Goal: Book appointment/travel/reservation

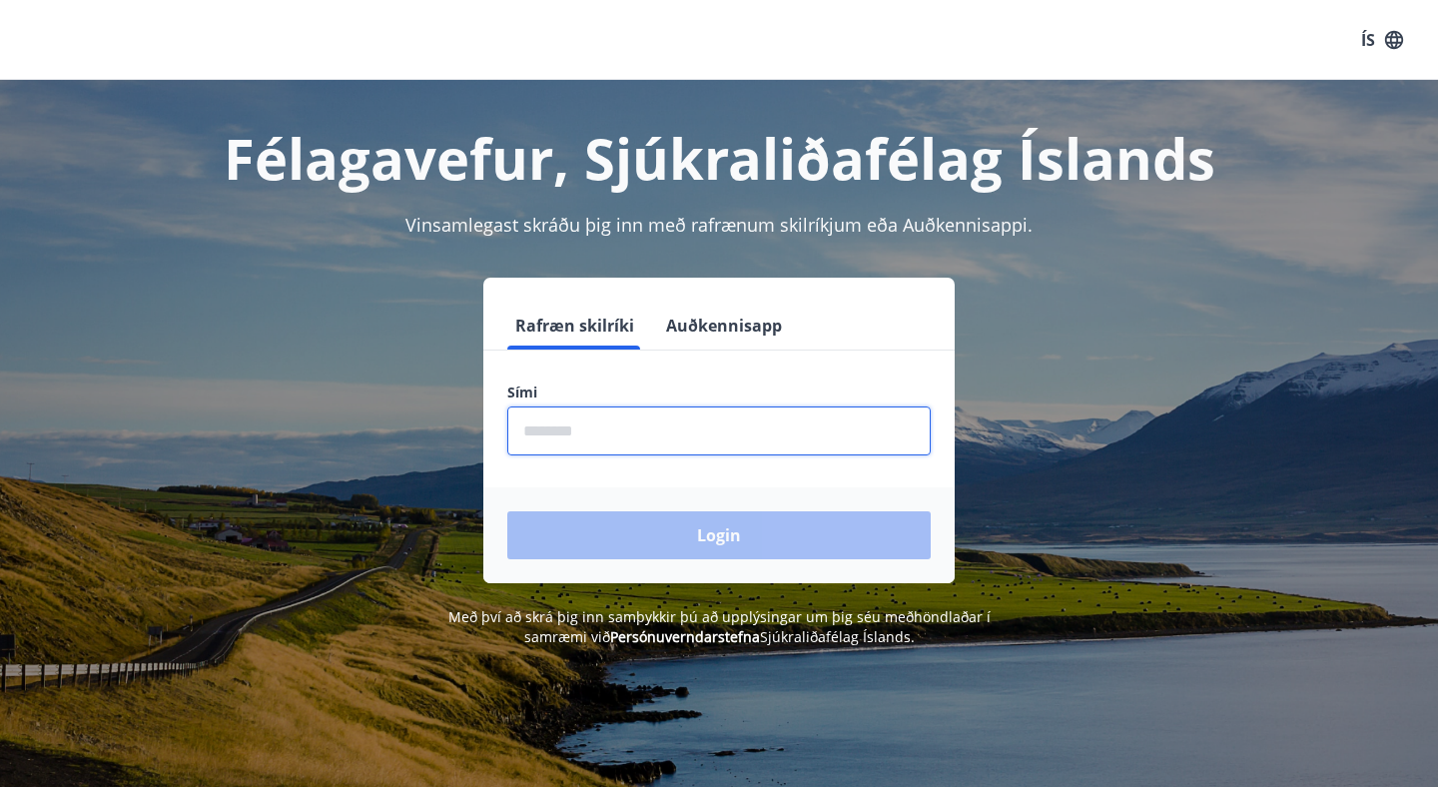
click at [554, 428] on input "phone" at bounding box center [719, 431] width 424 height 49
type input "********"
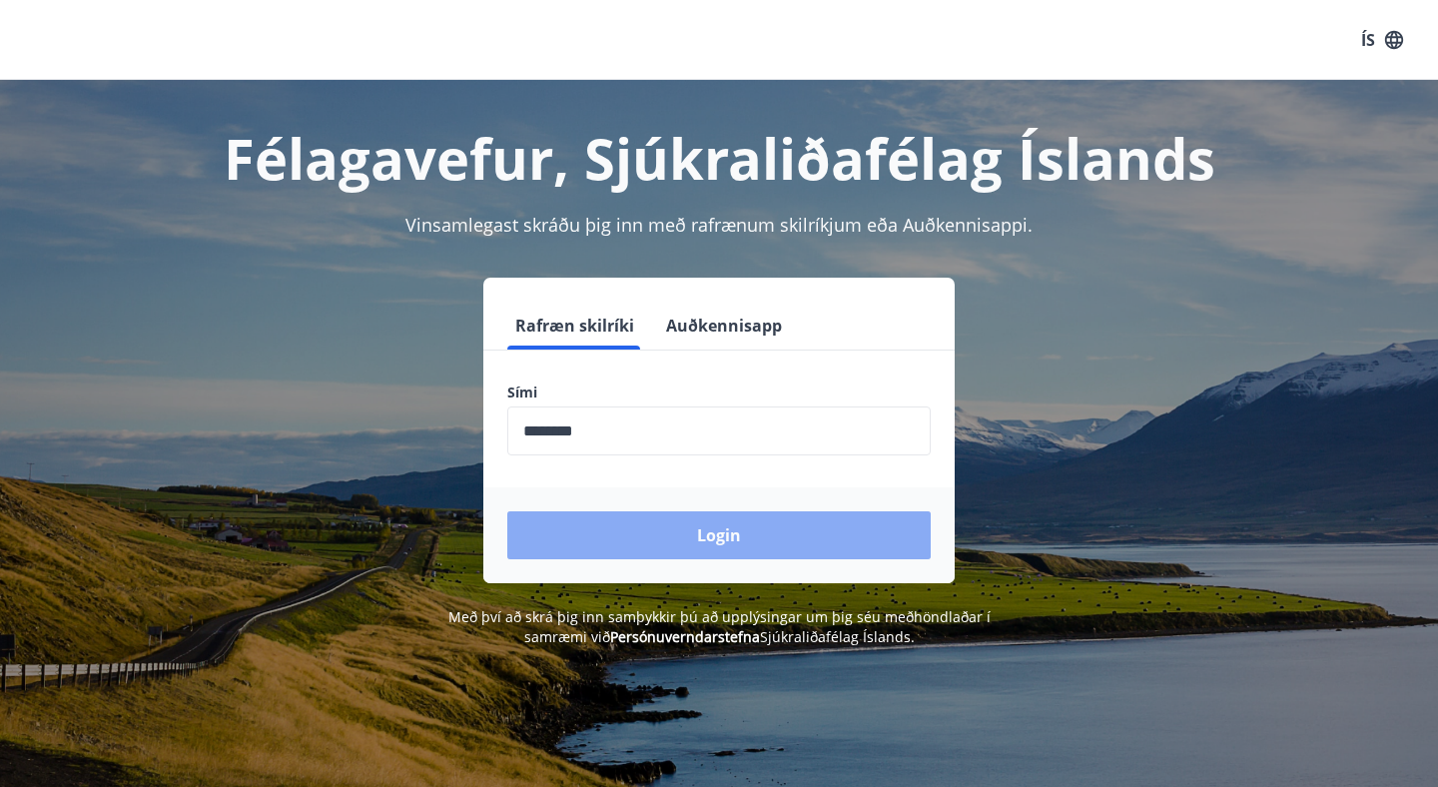
click at [654, 536] on button "Login" at bounding box center [719, 535] width 424 height 48
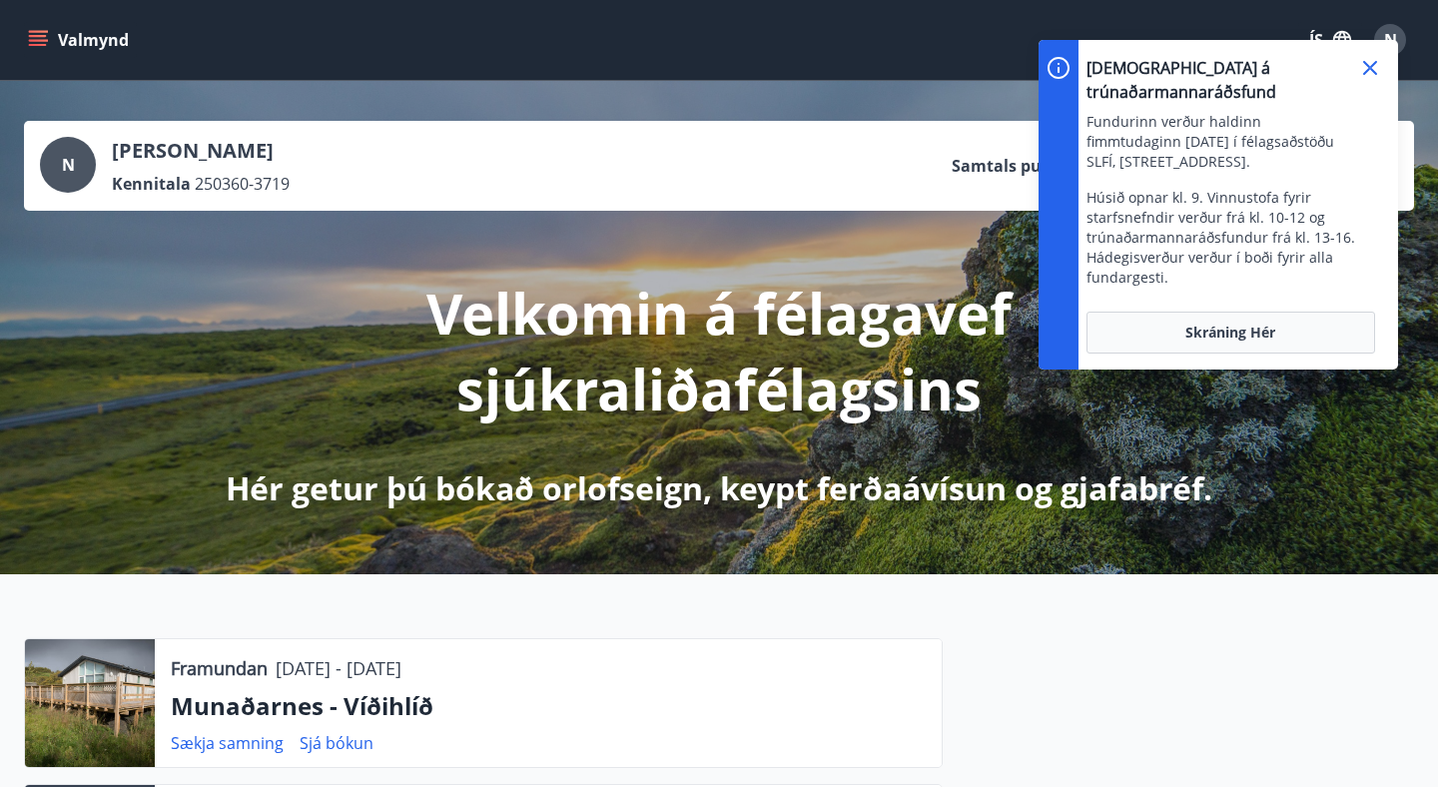
click at [1374, 62] on icon at bounding box center [1371, 68] width 24 height 24
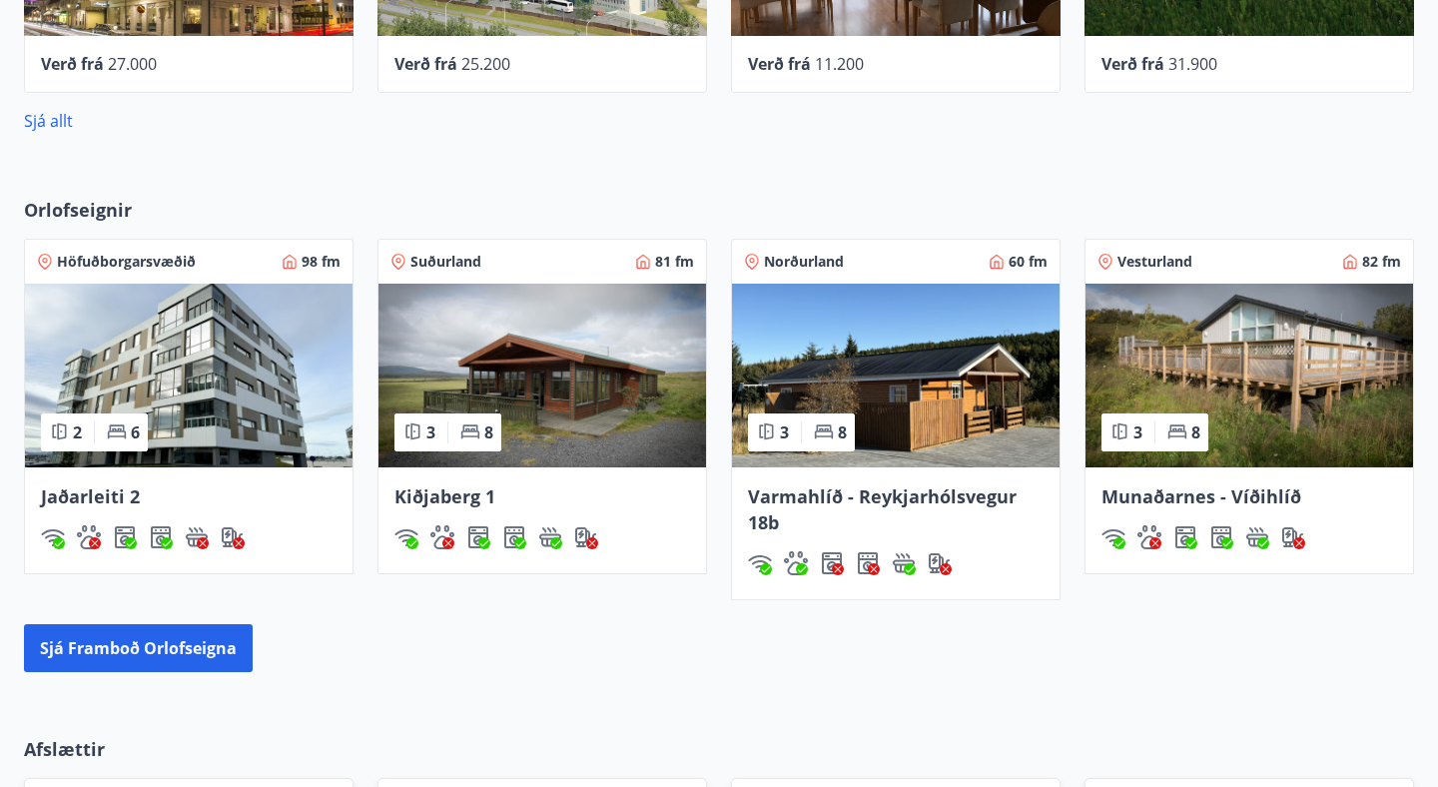
scroll to position [1324, 0]
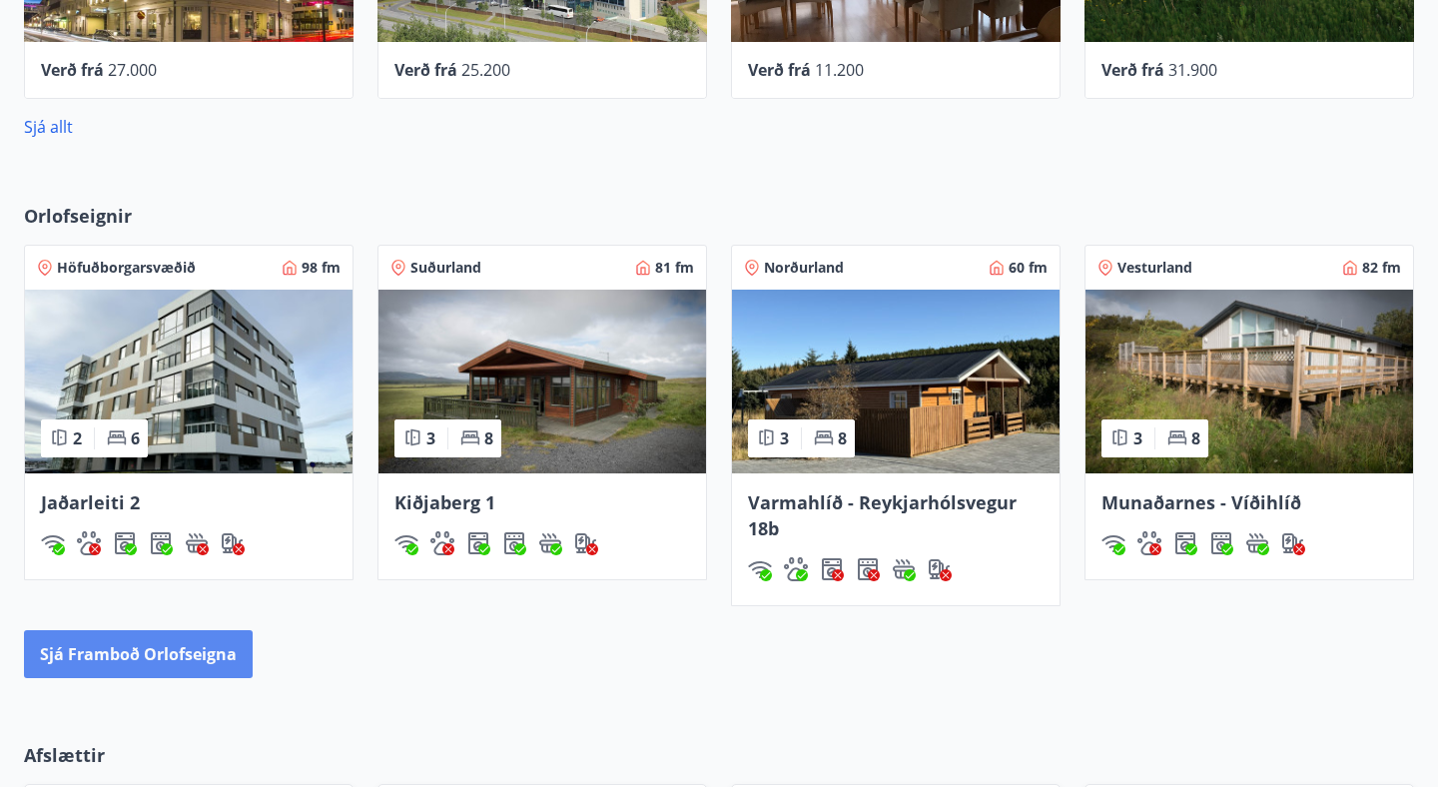
click at [181, 658] on button "Sjá framboð orlofseigna" at bounding box center [138, 654] width 229 height 48
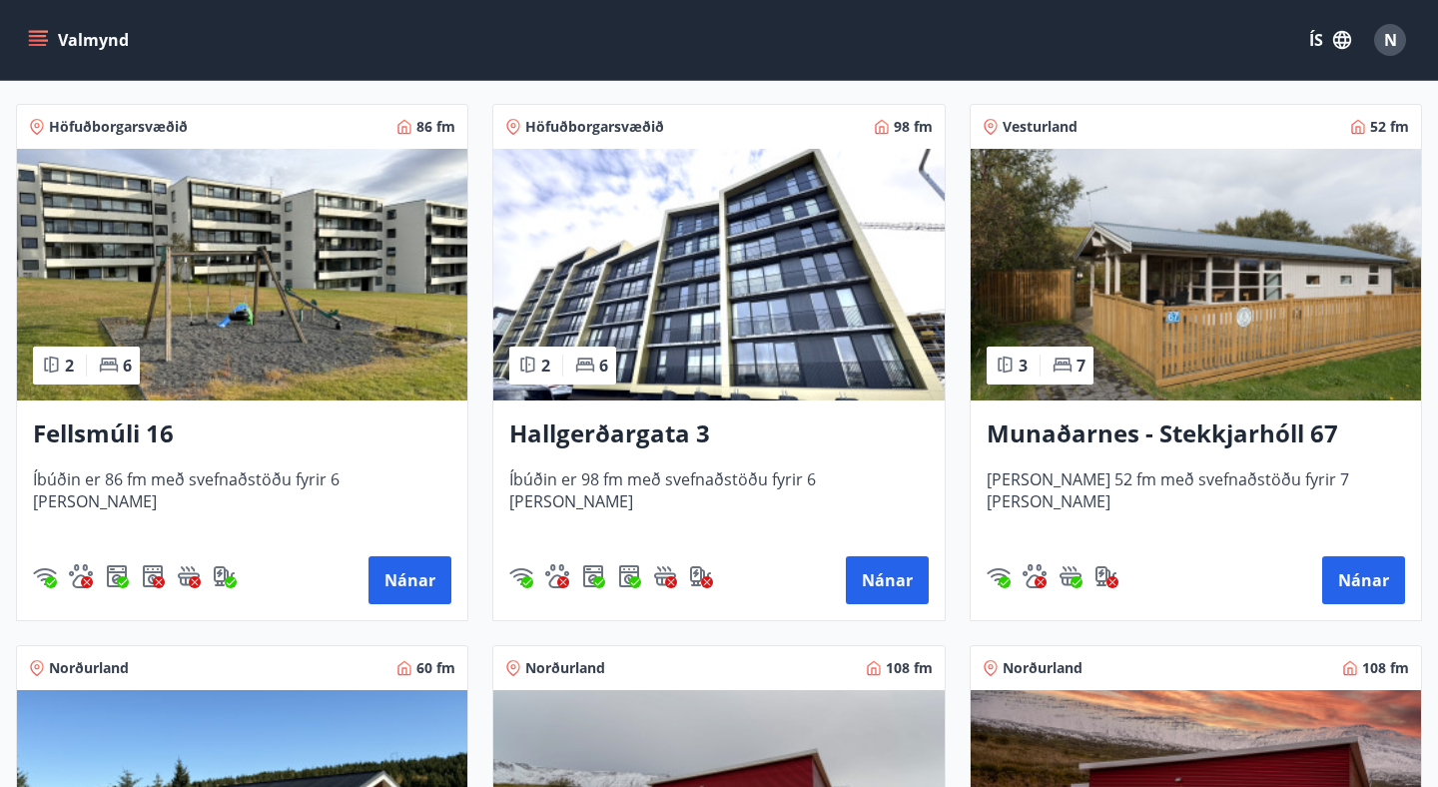
scroll to position [1432, 0]
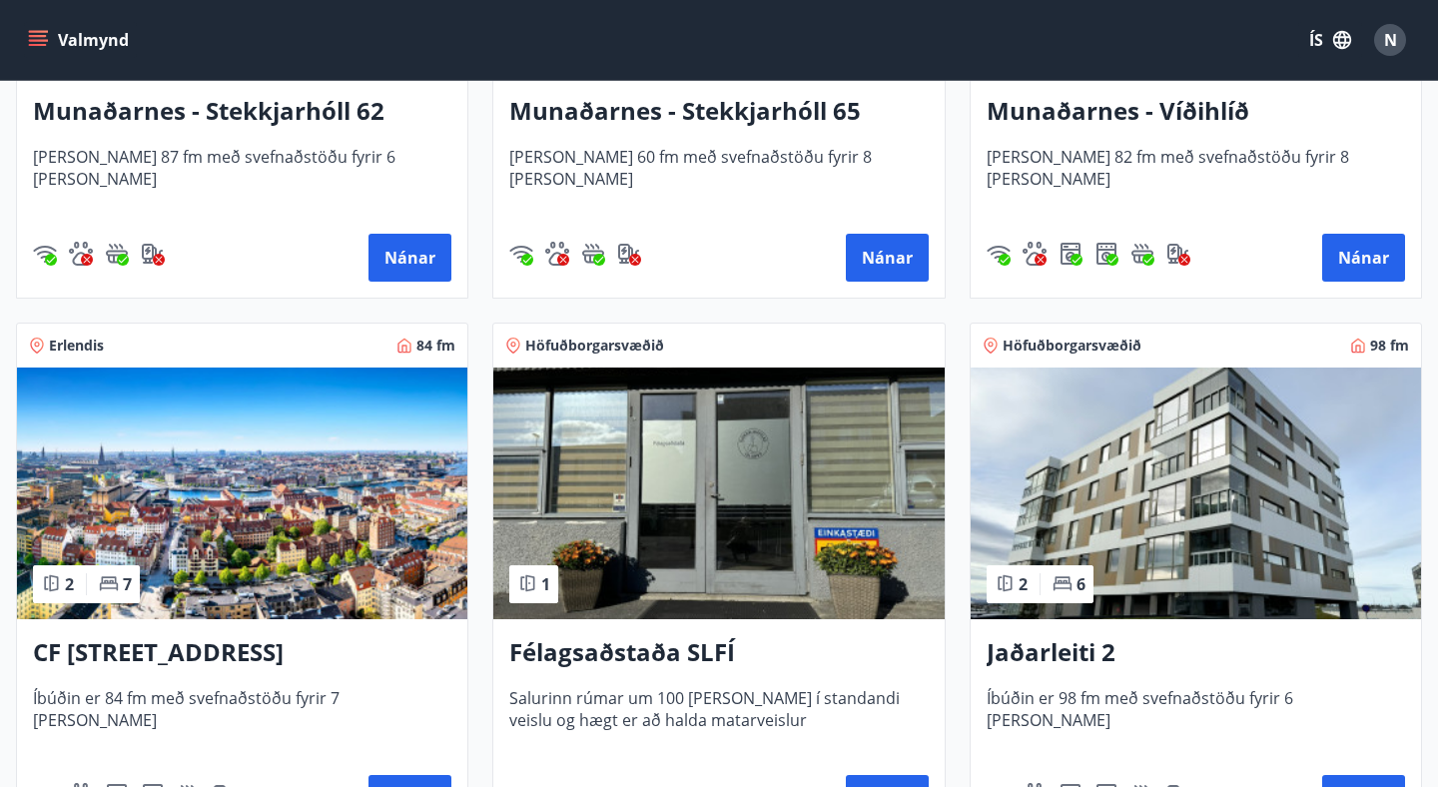
click at [316, 492] on img at bounding box center [242, 494] width 451 height 252
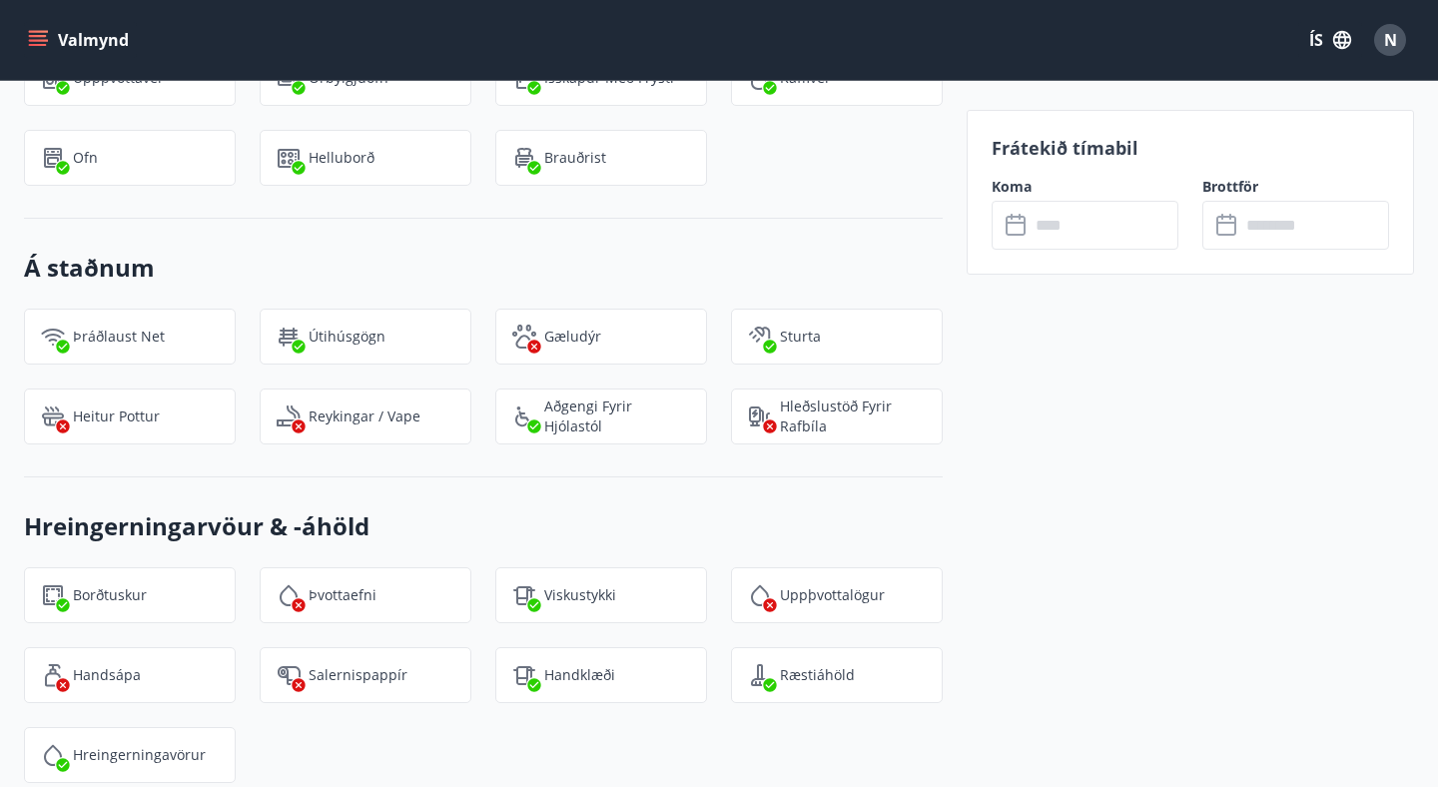
scroll to position [2491, 0]
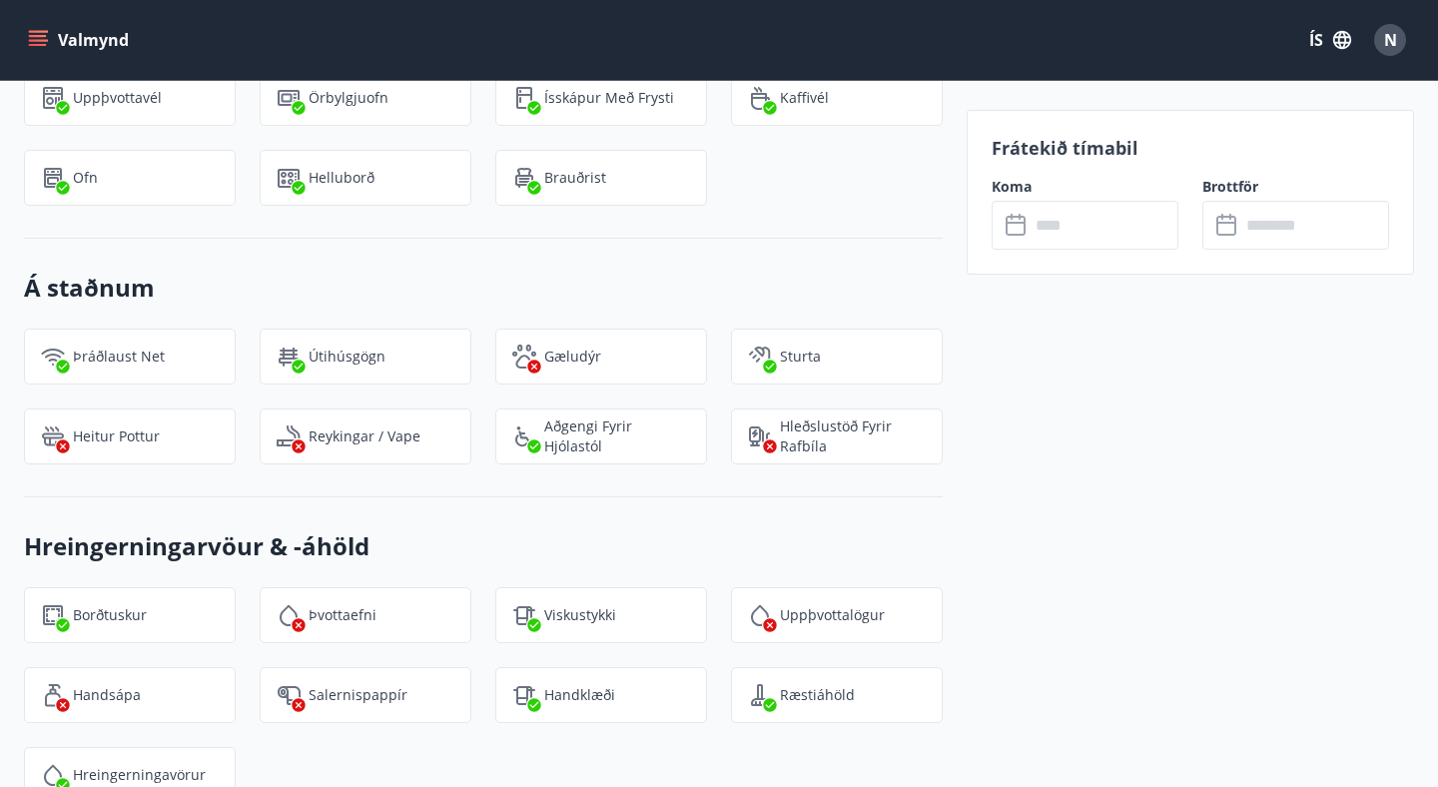
click at [1052, 224] on input "text" at bounding box center [1104, 225] width 149 height 49
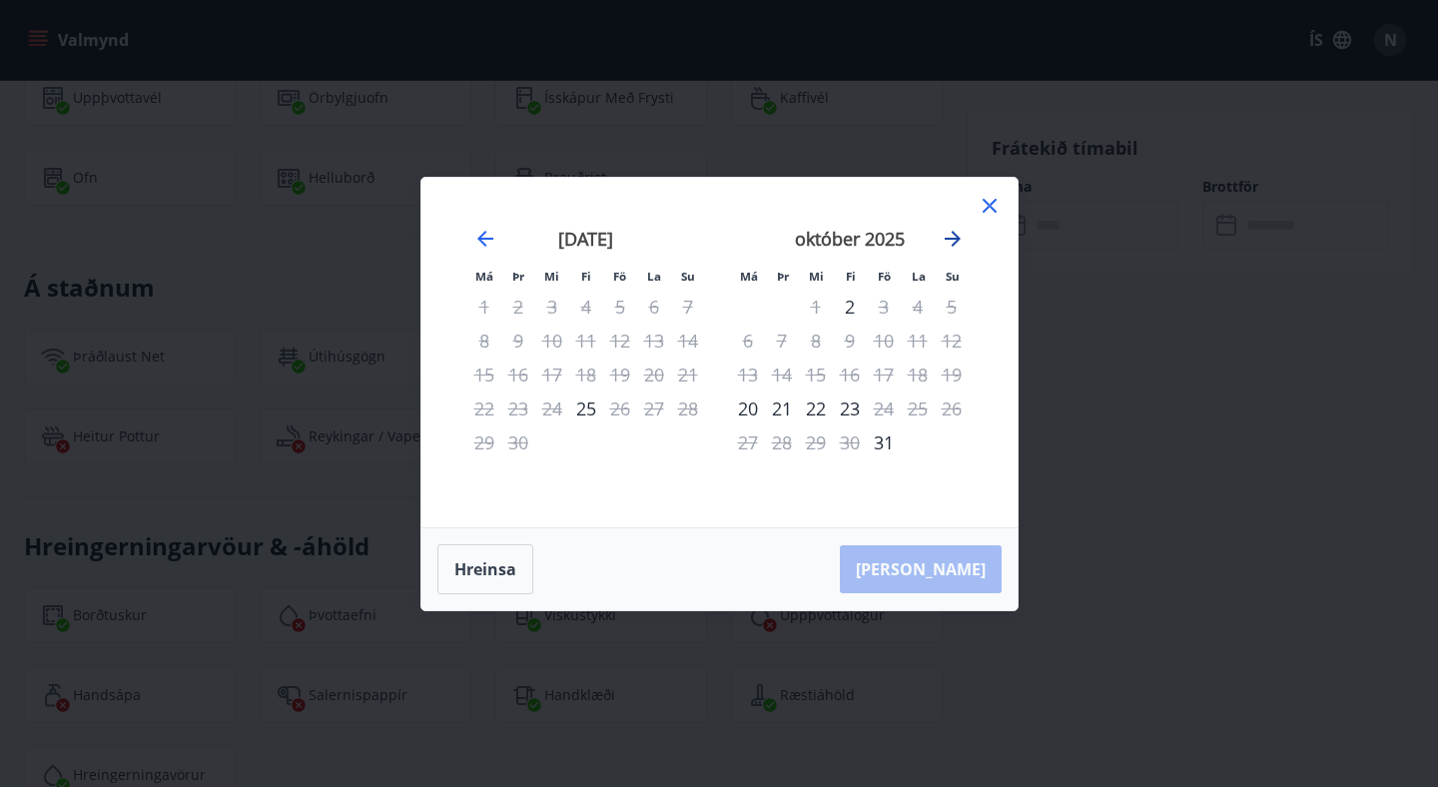
click at [950, 236] on icon "Move forward to switch to the next month." at bounding box center [953, 239] width 24 height 24
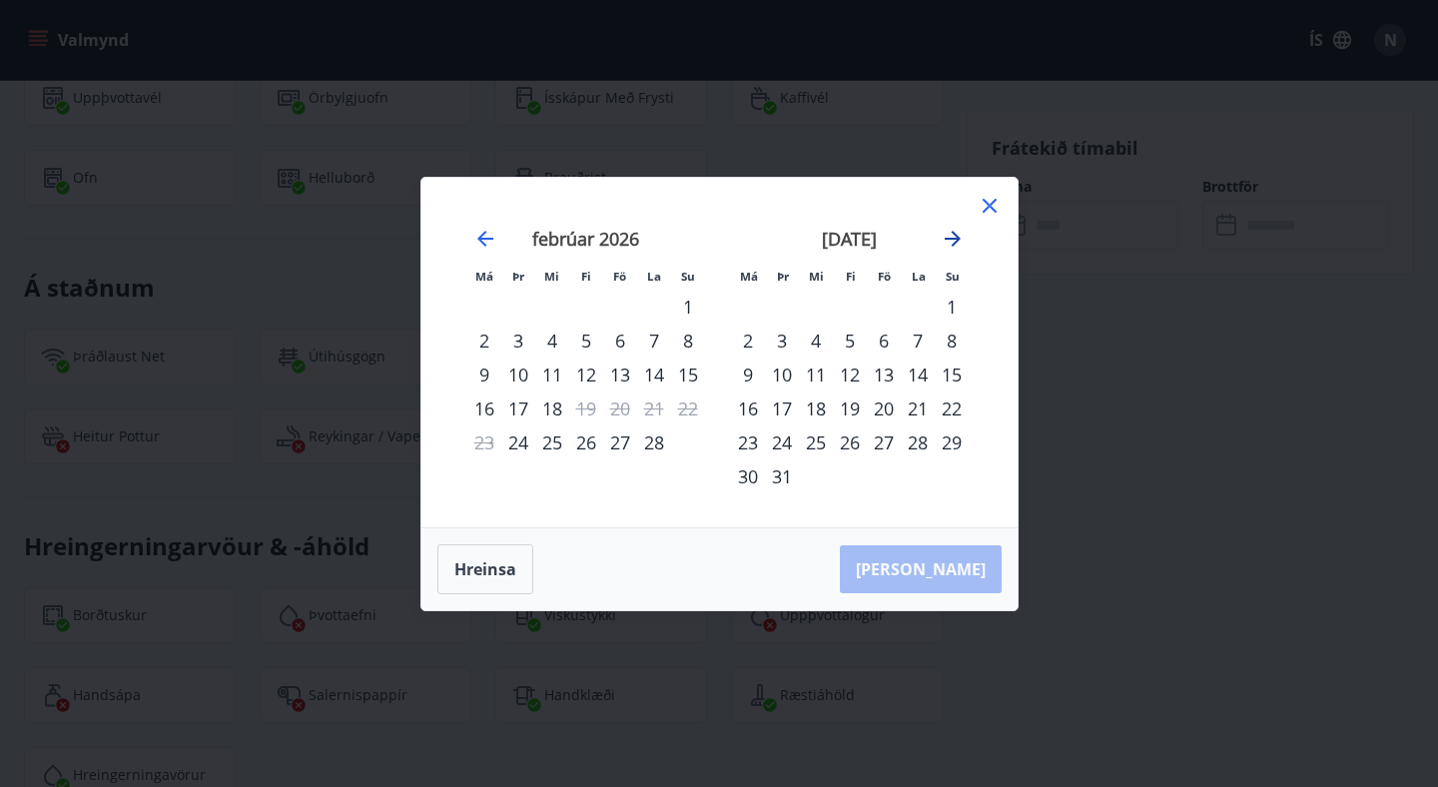
click at [950, 236] on icon "Move forward to switch to the next month." at bounding box center [953, 239] width 24 height 24
click at [852, 338] on div "9" at bounding box center [850, 341] width 34 height 34
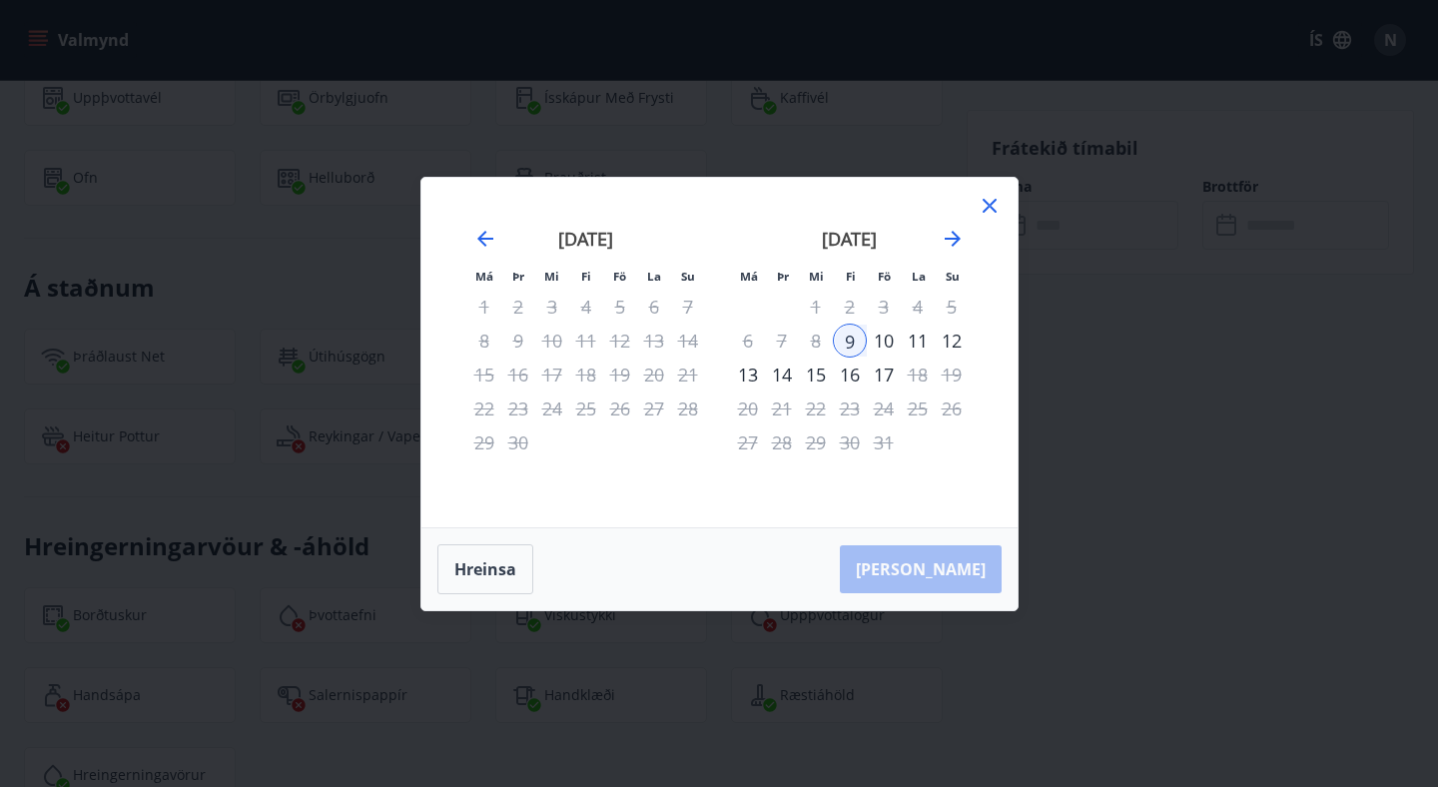
click at [755, 375] on div "13" at bounding box center [748, 375] width 34 height 34
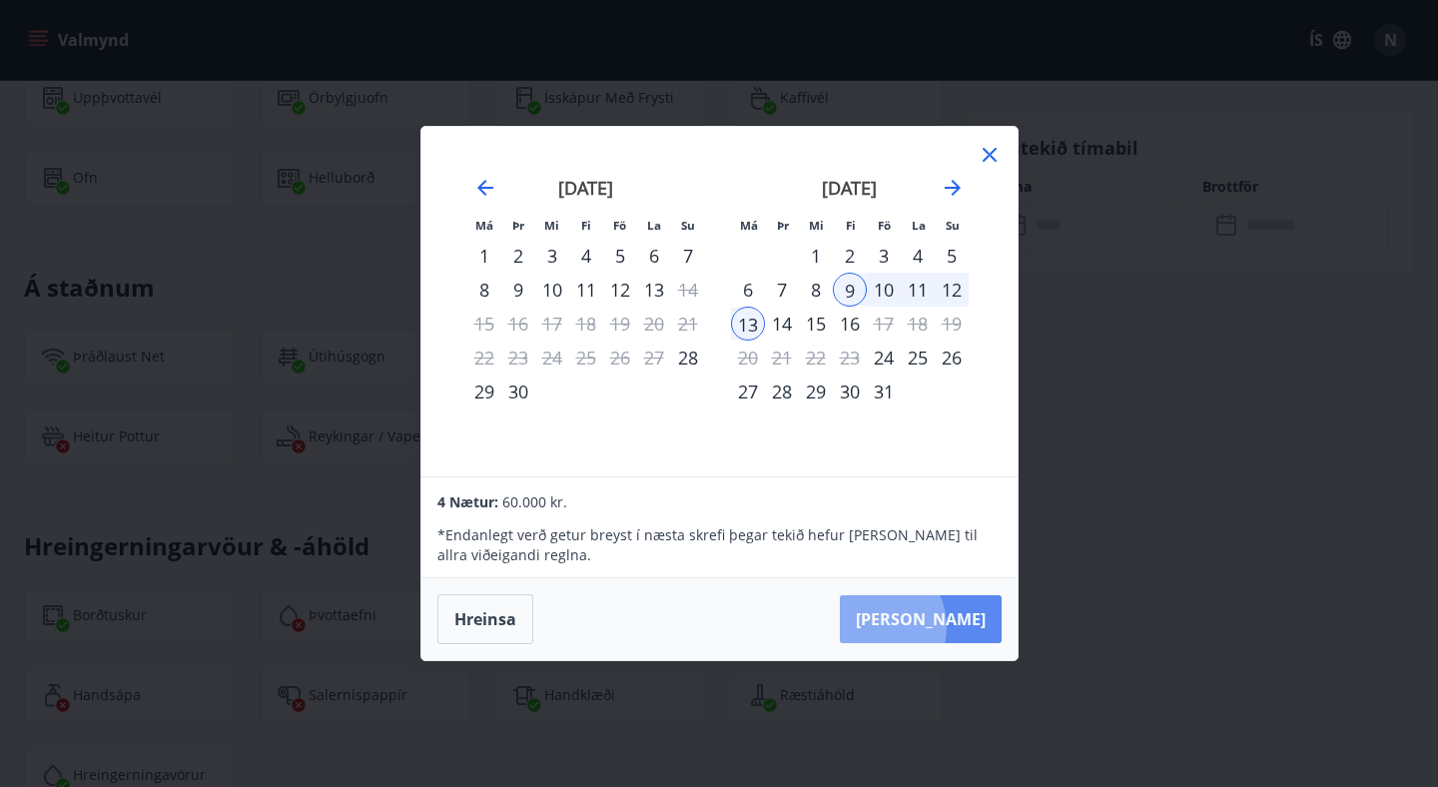
click at [931, 627] on button "Taka Frá" at bounding box center [921, 619] width 162 height 48
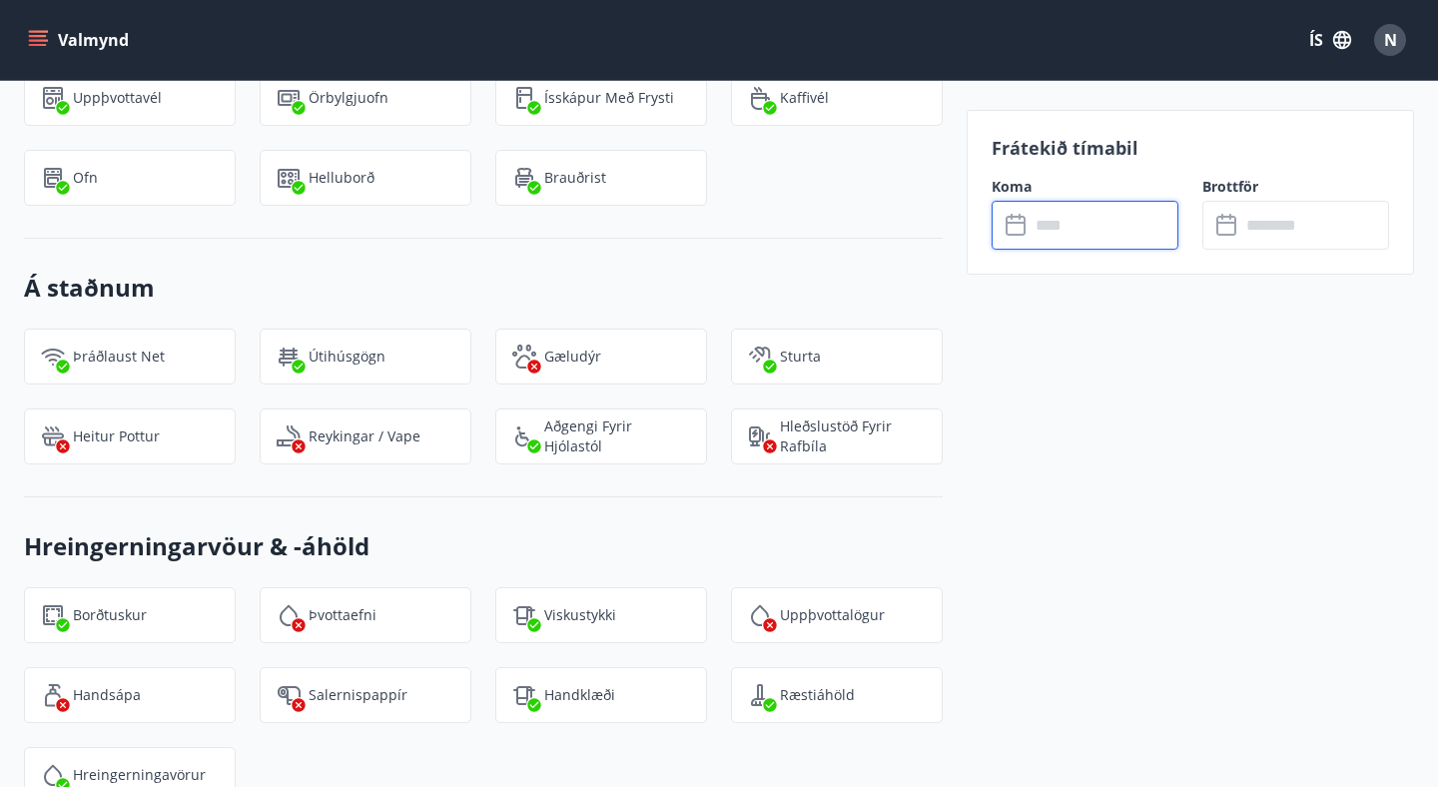
type input "******"
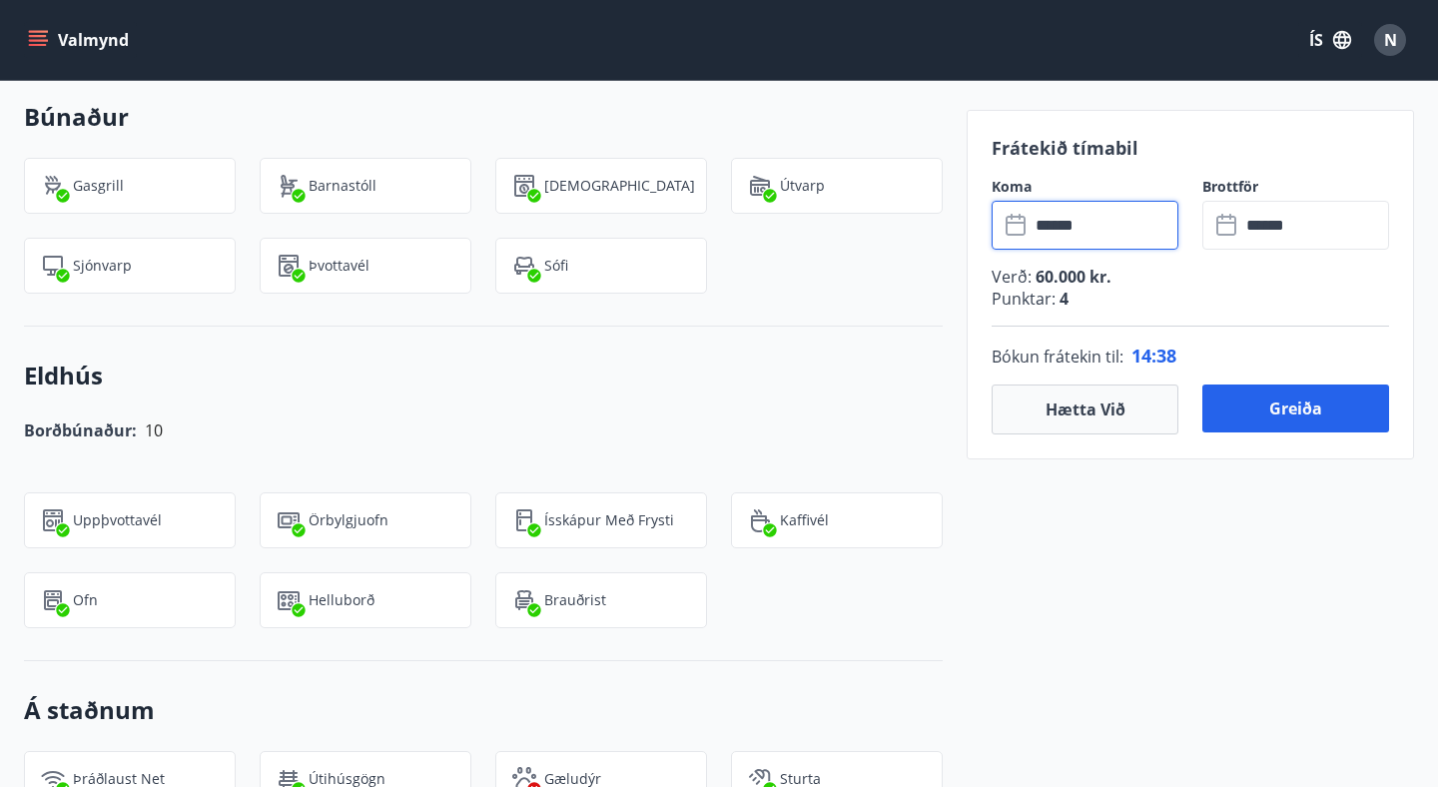
scroll to position [2052, 0]
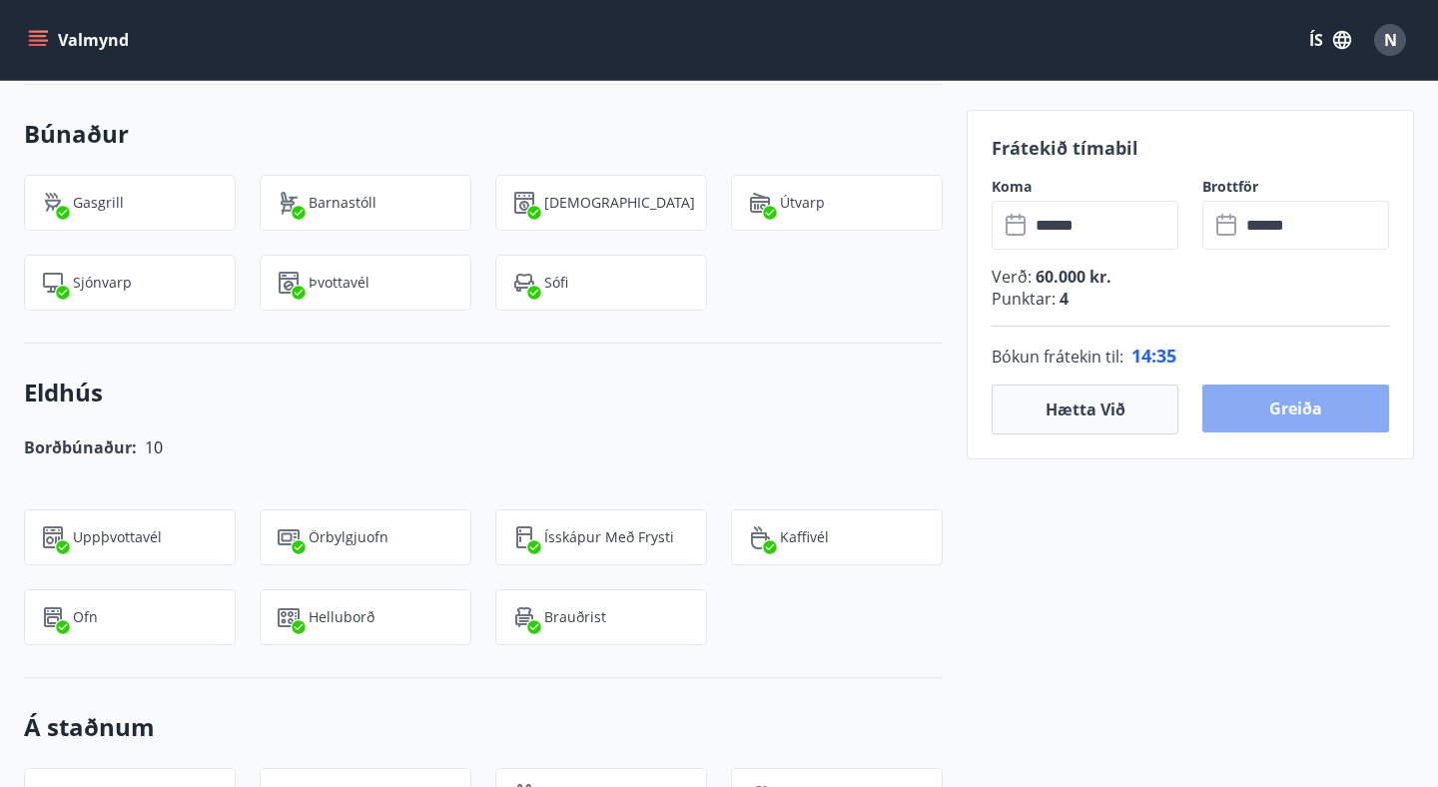
click at [1276, 416] on button "Greiða" at bounding box center [1296, 409] width 187 height 48
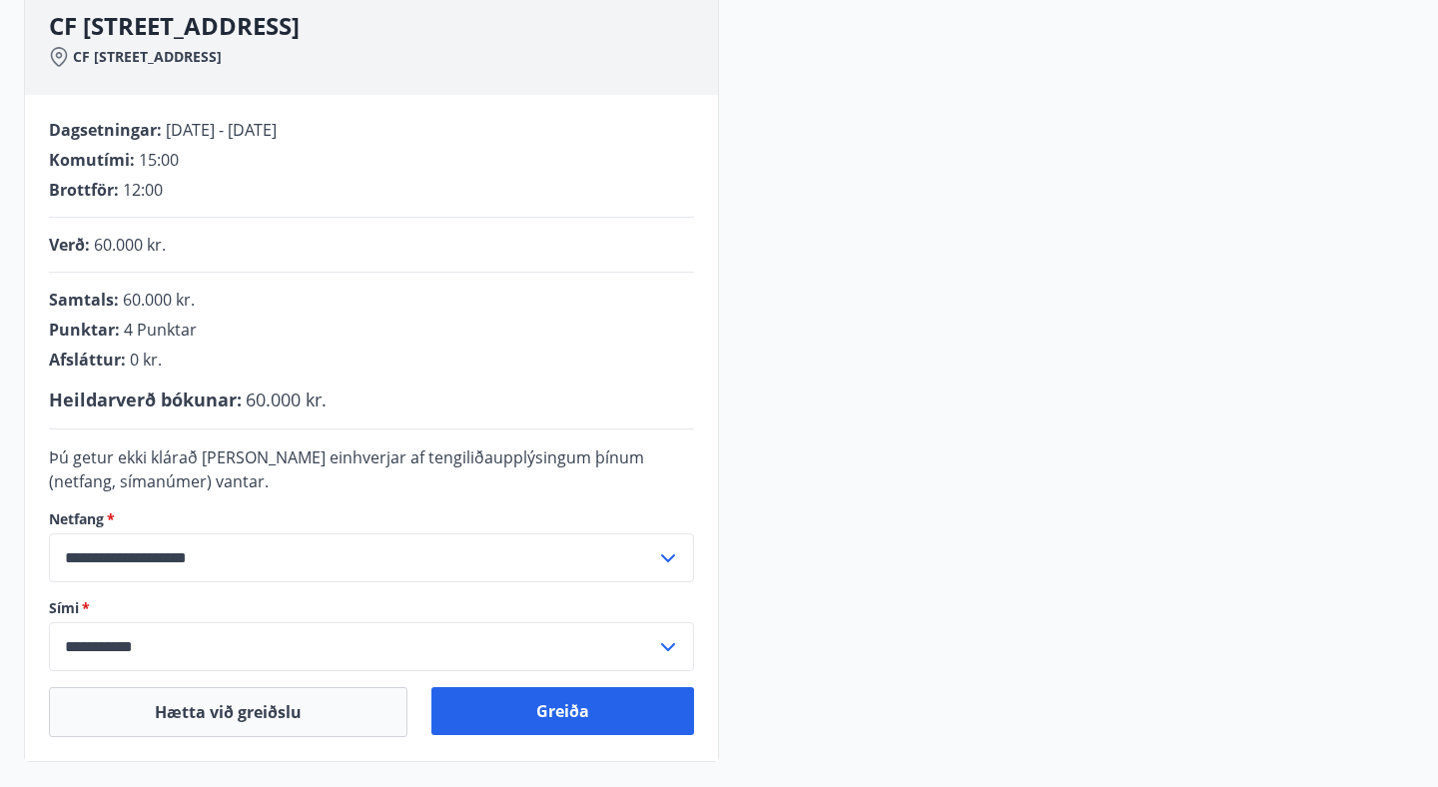
scroll to position [307, 0]
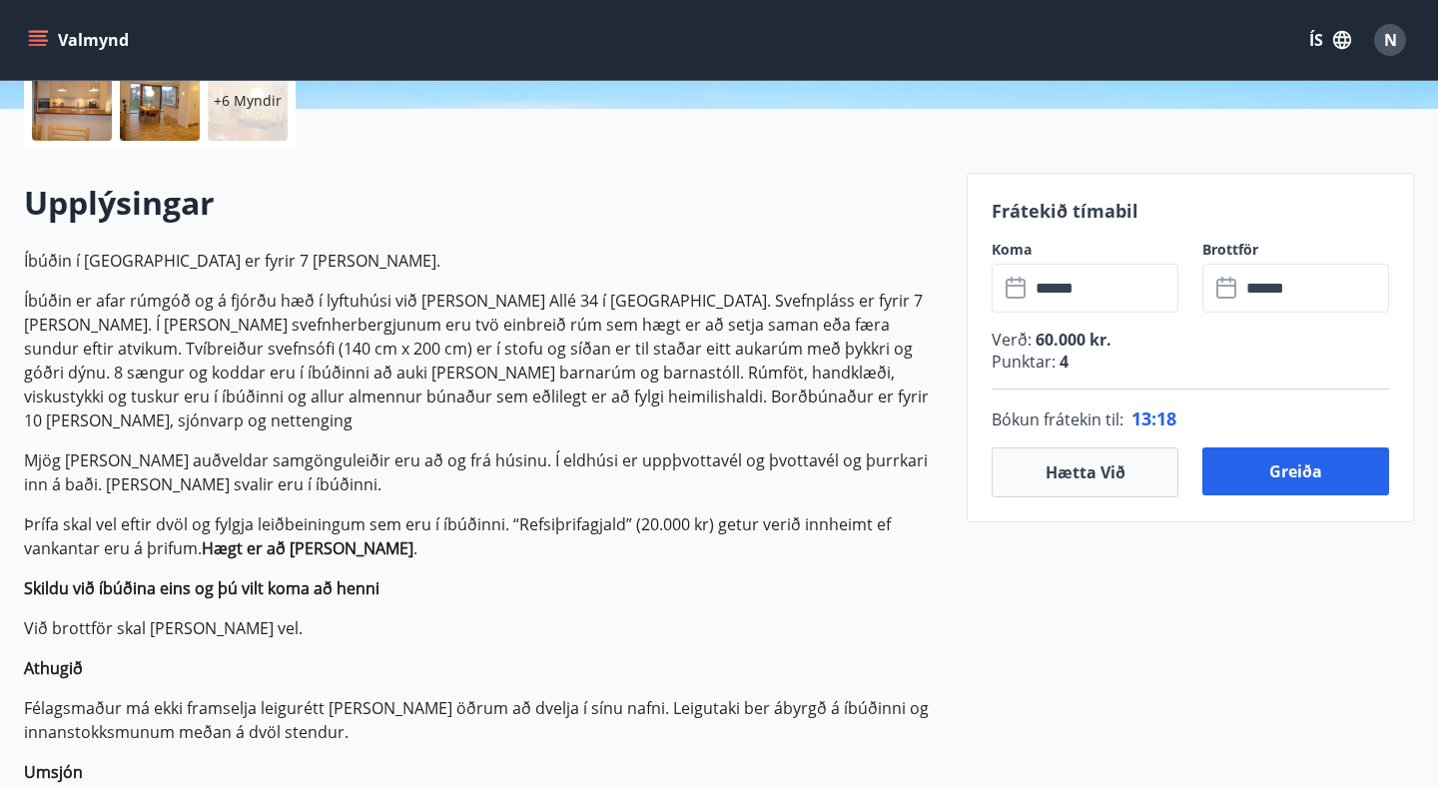
scroll to position [495, 0]
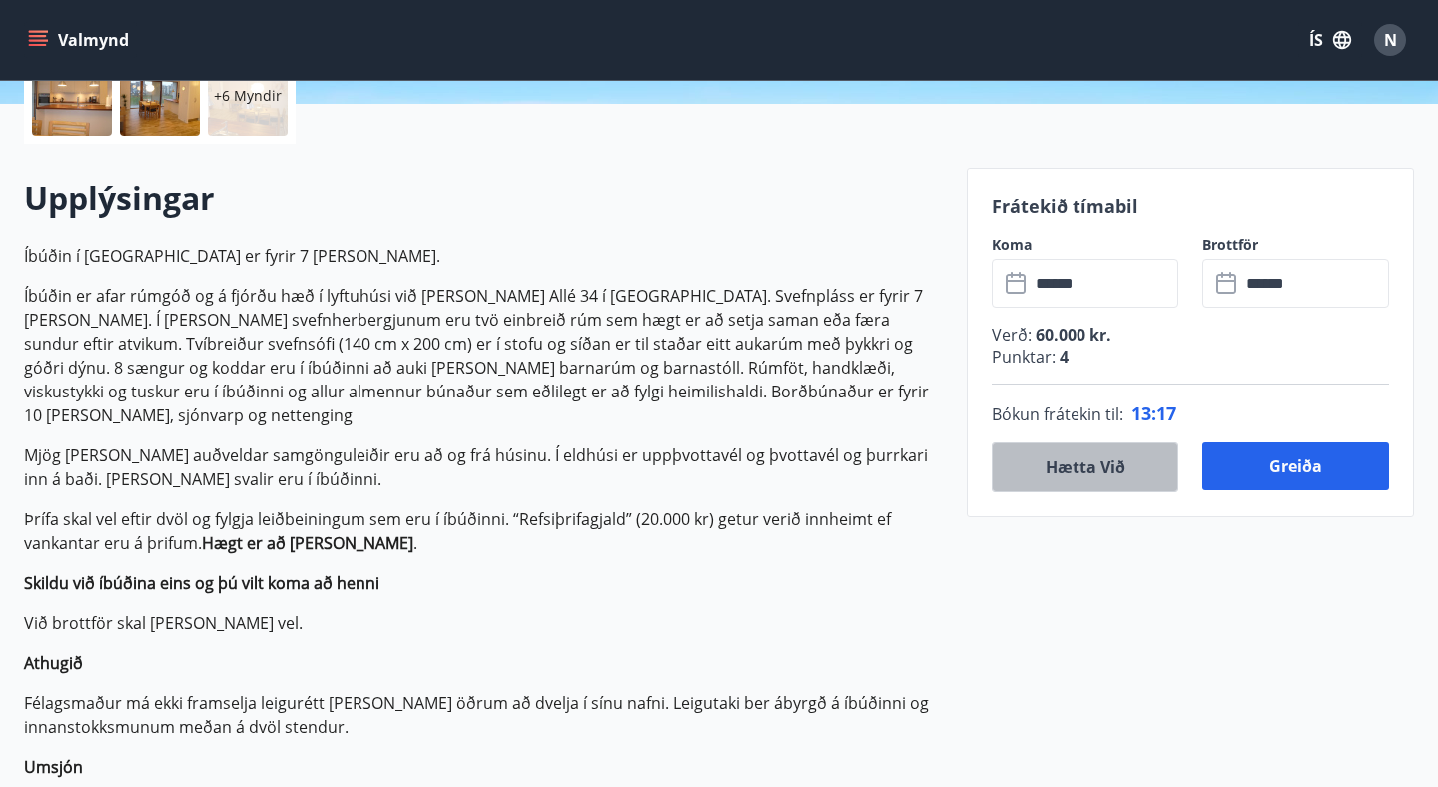
click at [1111, 478] on button "Hætta við" at bounding box center [1085, 468] width 187 height 50
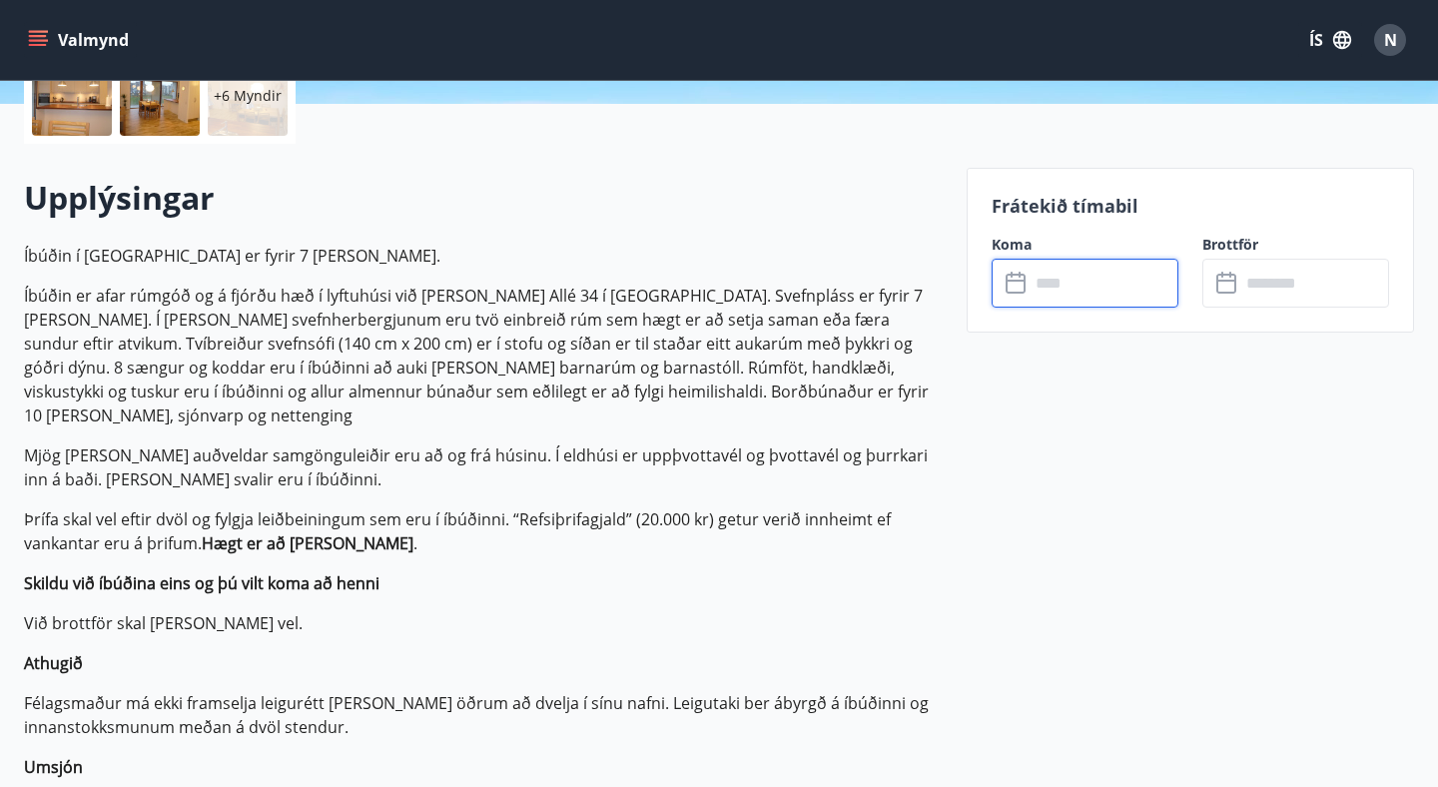
click at [1063, 285] on input "text" at bounding box center [1104, 283] width 149 height 49
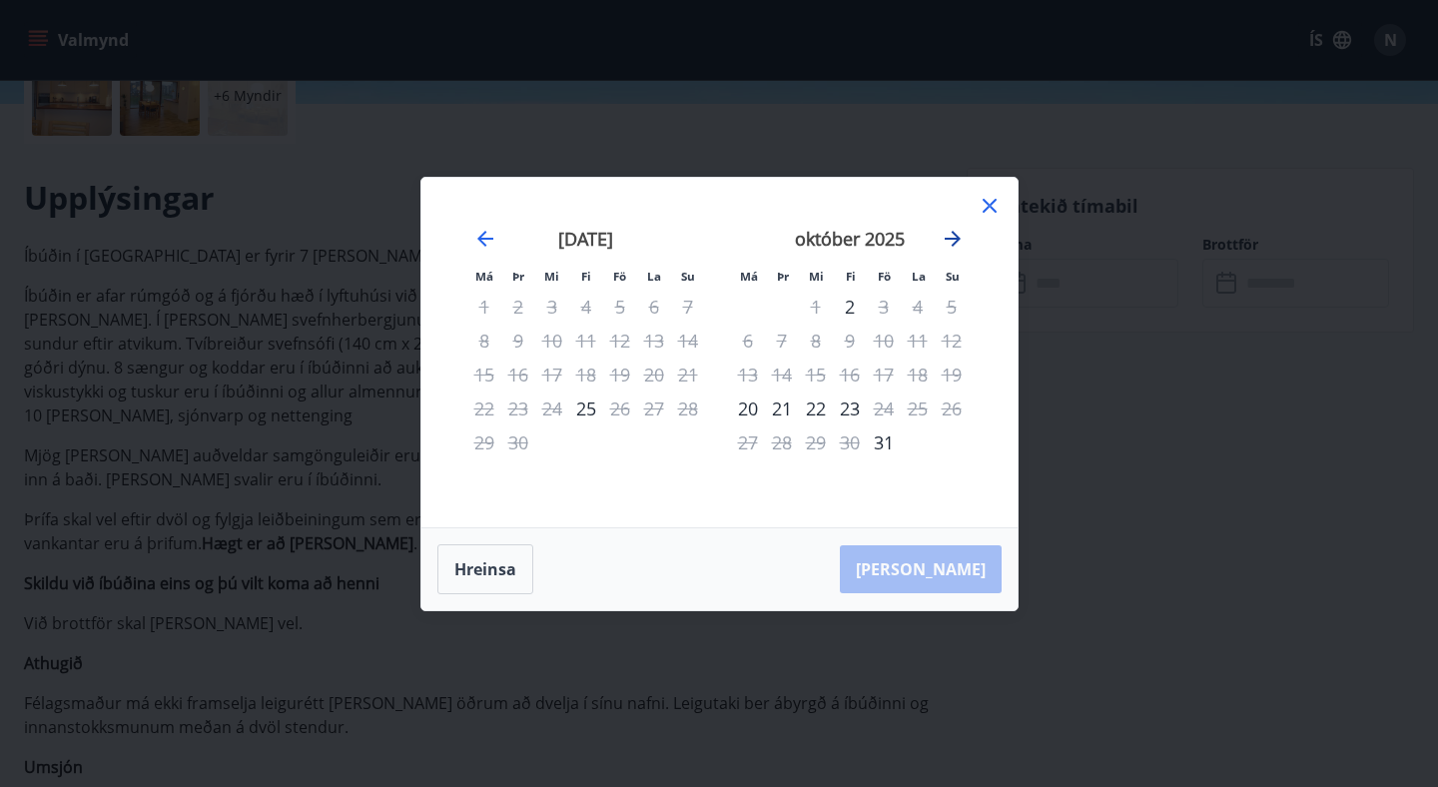
click at [957, 227] on icon "Move forward to switch to the next month." at bounding box center [953, 239] width 24 height 24
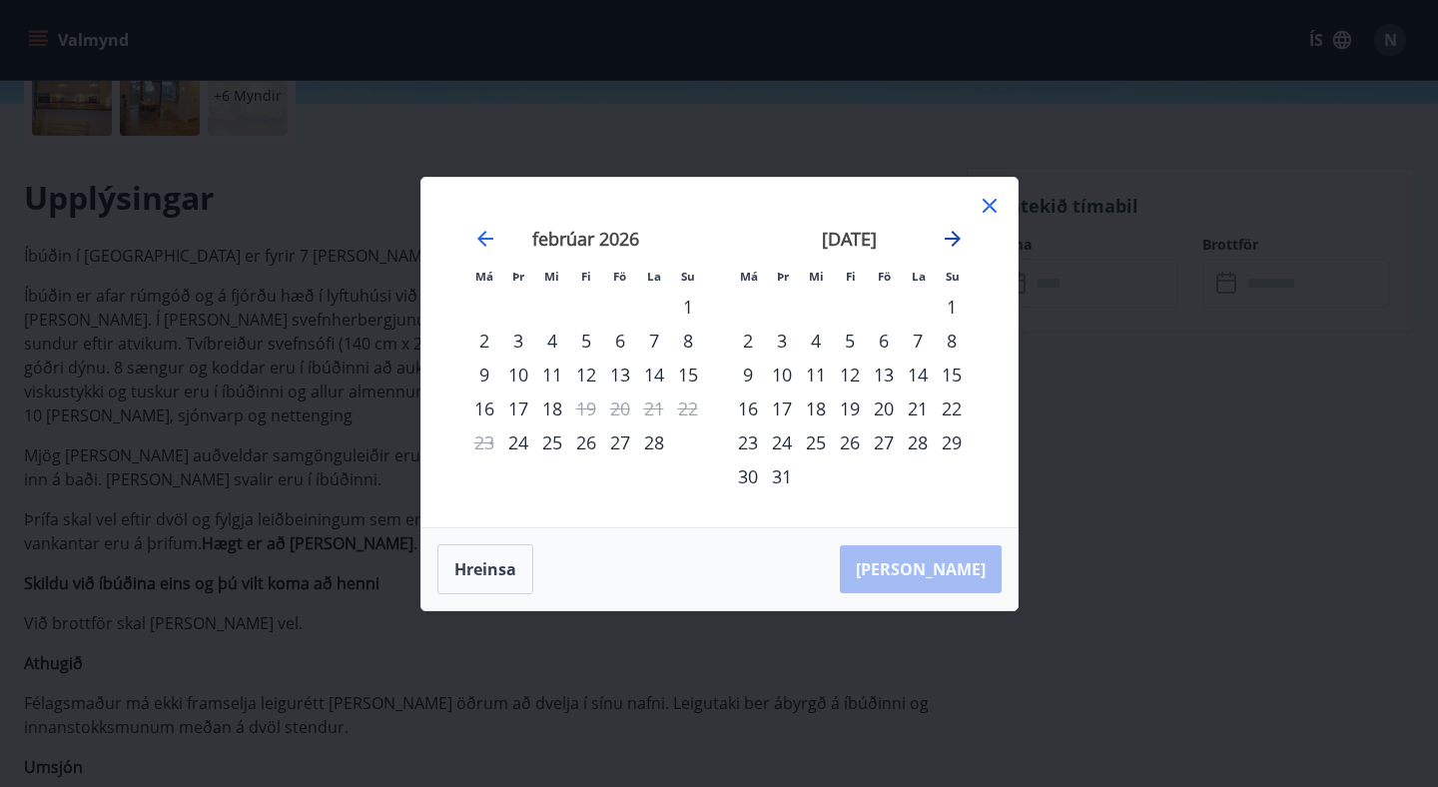
click at [957, 227] on icon "Move forward to switch to the next month." at bounding box center [953, 239] width 24 height 24
click at [957, 237] on icon "Move forward to switch to the next month." at bounding box center [953, 239] width 16 height 16
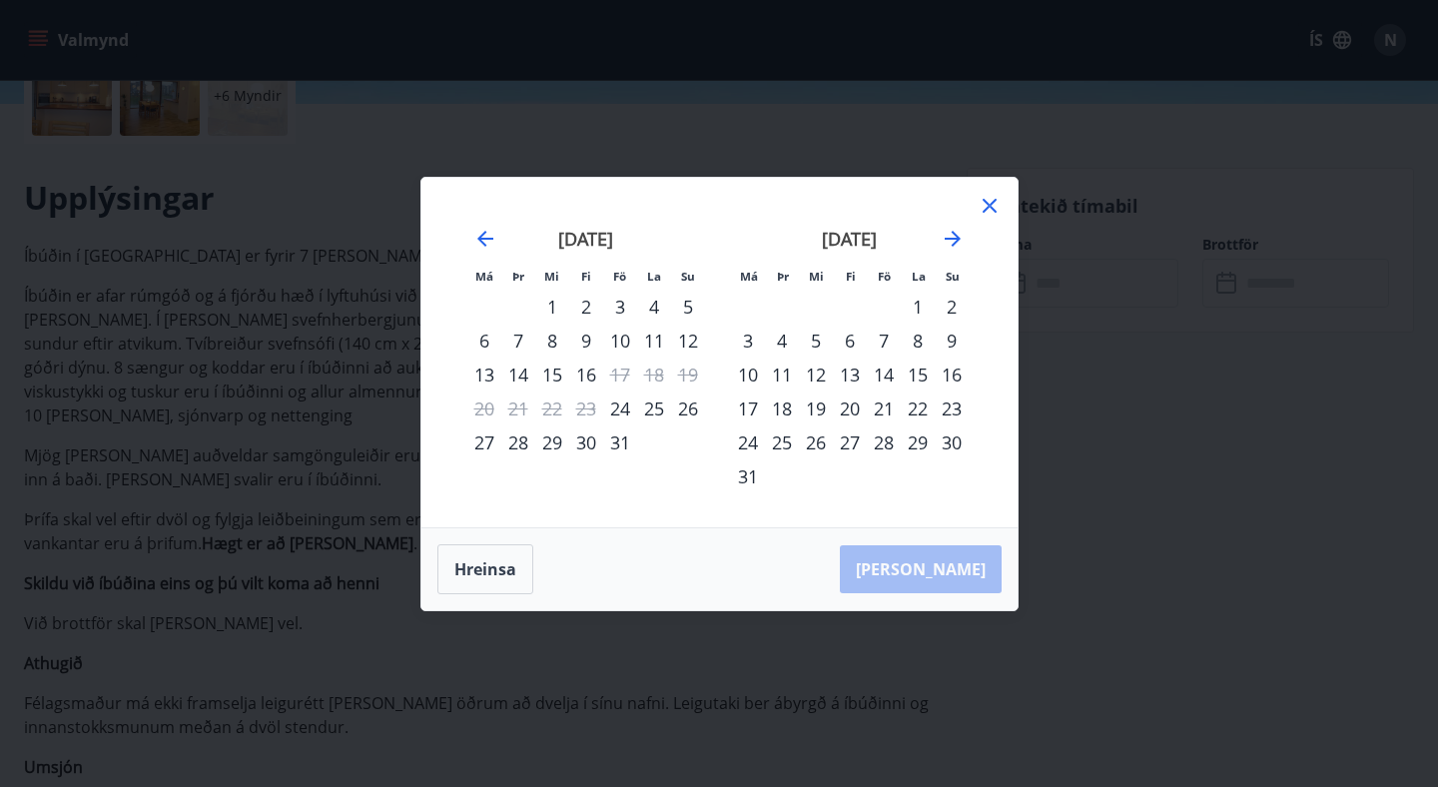
click at [853, 373] on div "13" at bounding box center [850, 375] width 34 height 34
click at [754, 402] on div "17" at bounding box center [748, 409] width 34 height 34
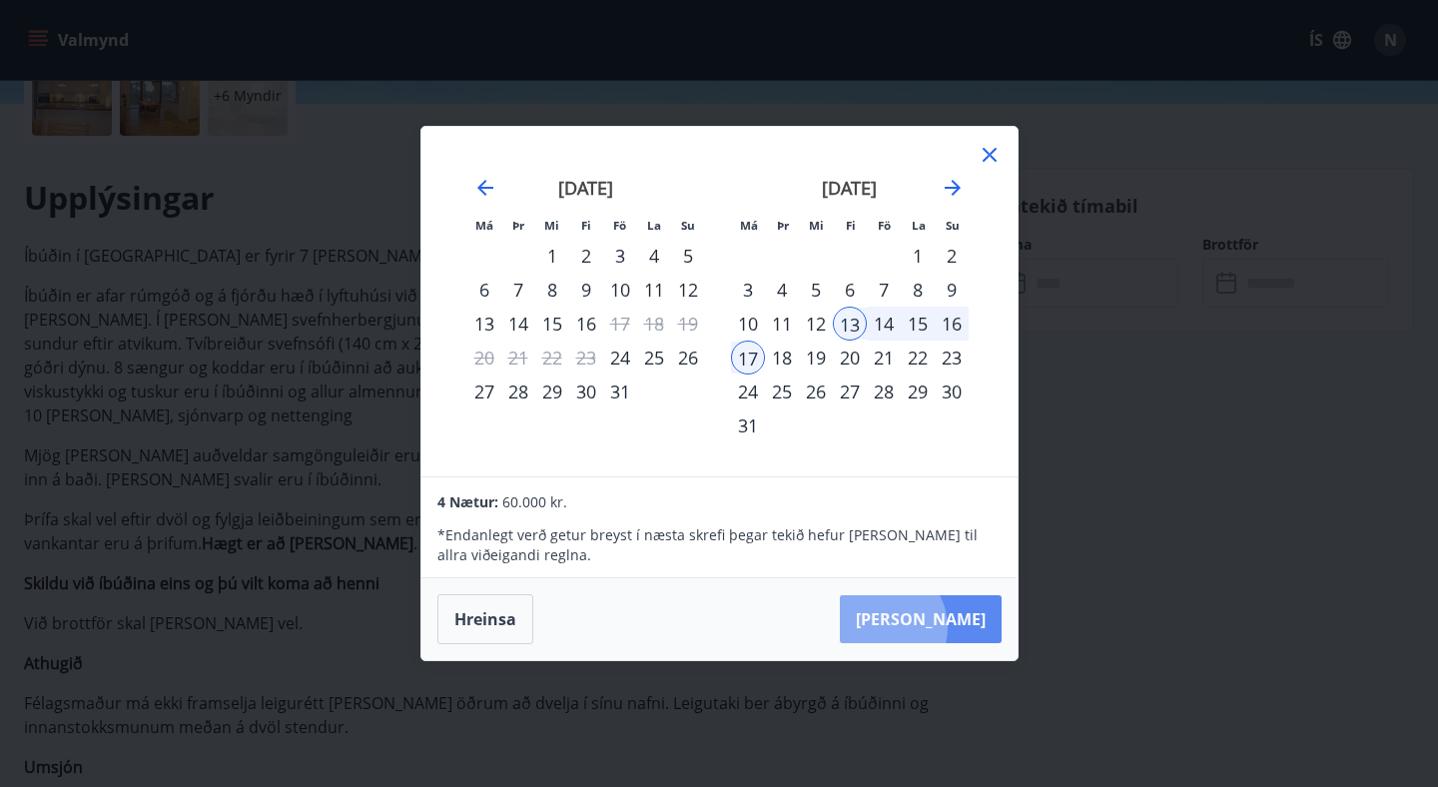
click at [943, 627] on button "Taka Frá" at bounding box center [921, 619] width 162 height 48
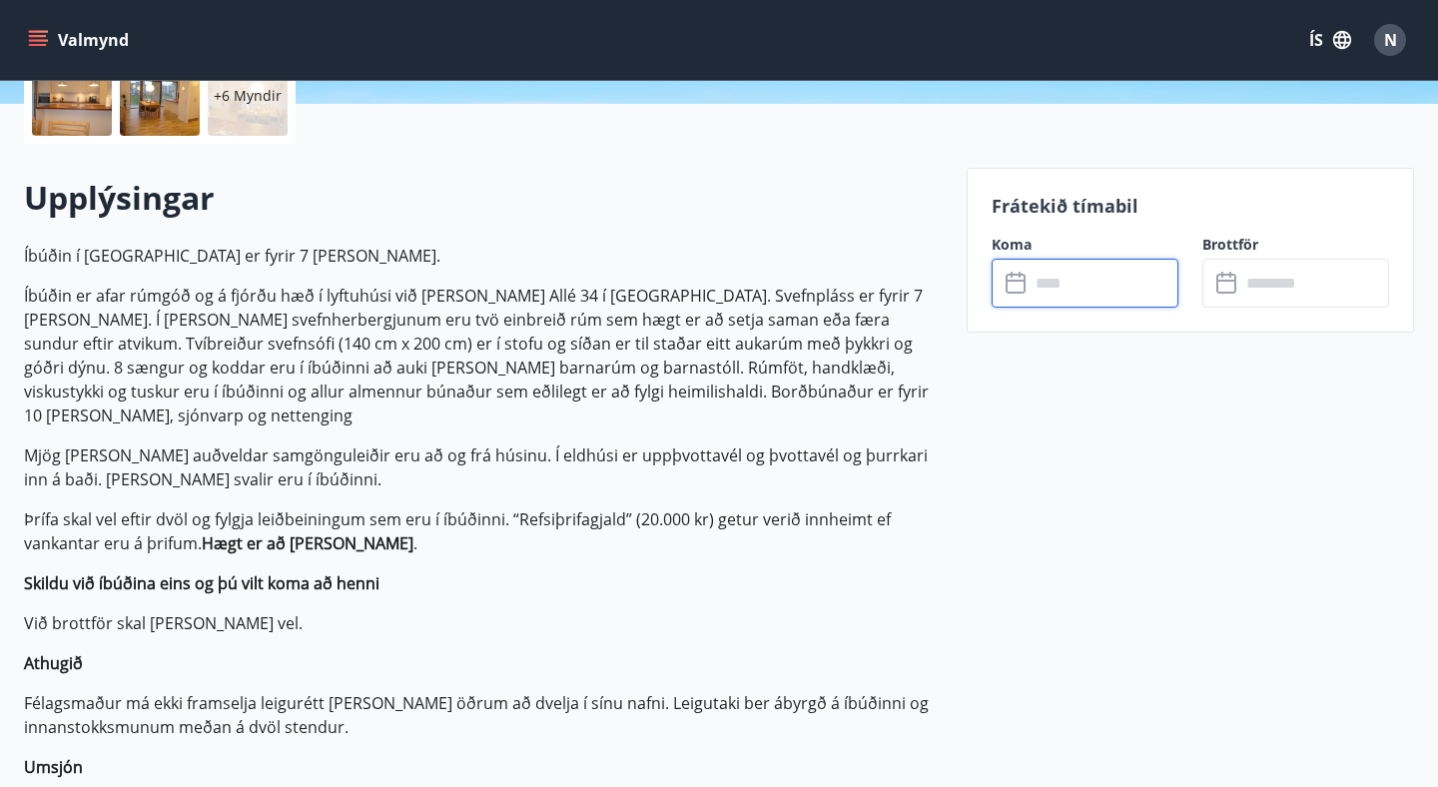
type input "******"
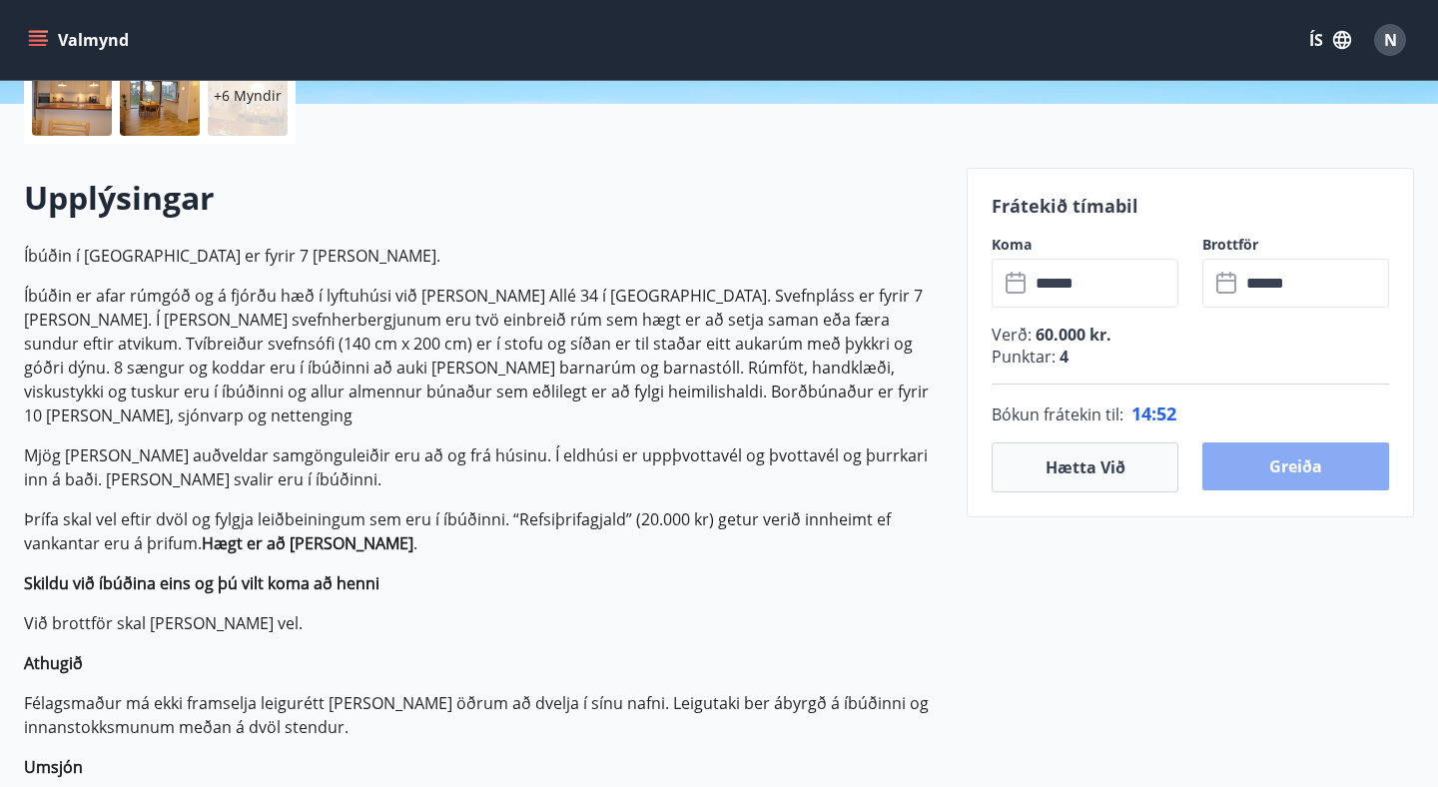
click at [1334, 469] on button "Greiða" at bounding box center [1296, 467] width 187 height 48
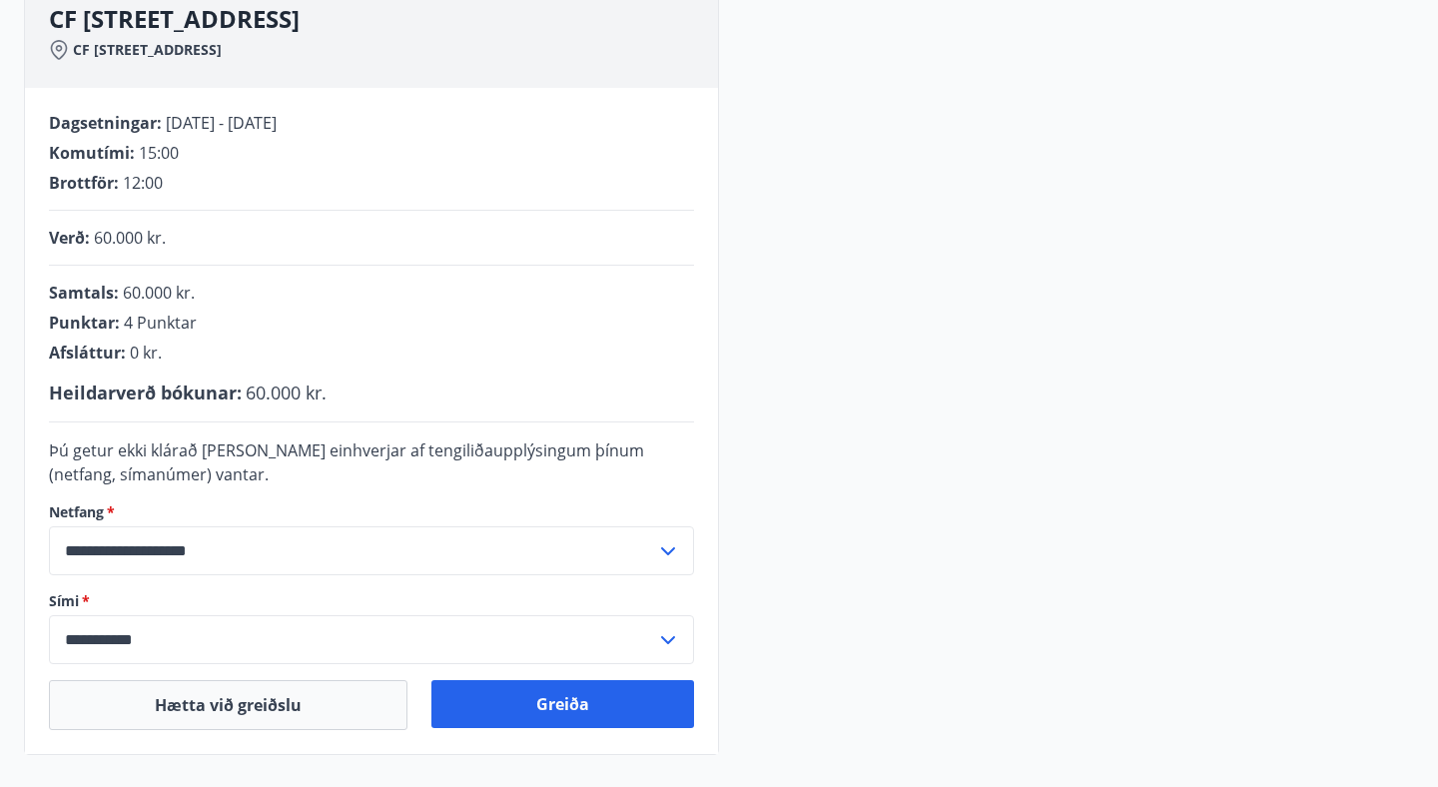
scroll to position [312, 0]
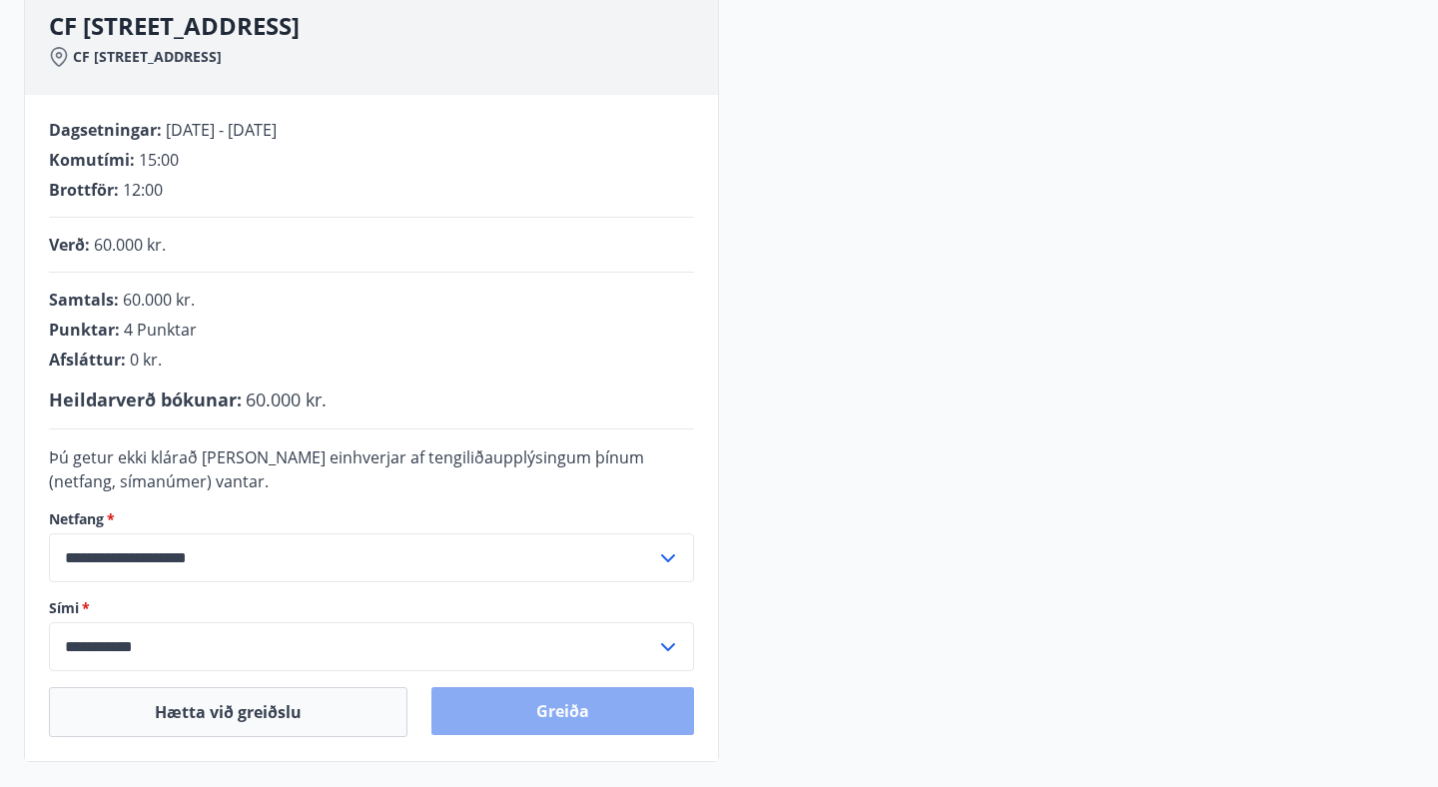
click at [513, 718] on button "Greiða" at bounding box center [563, 711] width 263 height 48
